Goal: Task Accomplishment & Management: Use online tool/utility

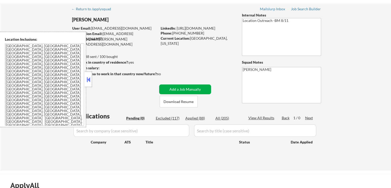
scroll to position [26, 0]
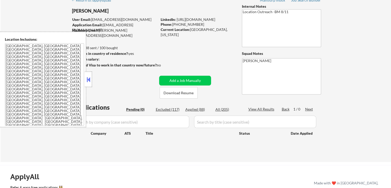
drag, startPoint x: 88, startPoint y: 79, endPoint x: 251, endPoint y: 182, distance: 192.8
click at [88, 79] on button at bounding box center [89, 80] width 6 height 8
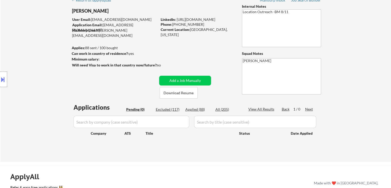
click at [12, 70] on div "Location Inclusions: [GEOGRAPHIC_DATA], [GEOGRAPHIC_DATA] [GEOGRAPHIC_DATA], [G…" at bounding box center [46, 79] width 92 height 95
click at [374, 68] on div "← Return to /applysquad Mailslurp Inbox Job Search Builder [PERSON_NAME] User E…" at bounding box center [196, 78] width 390 height 167
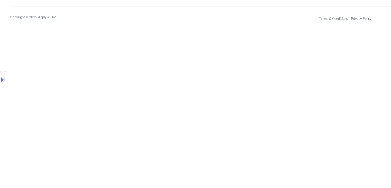
scroll to position [263, 0]
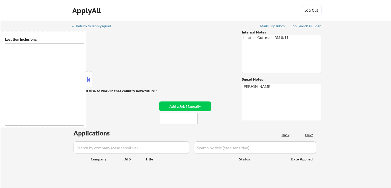
type textarea "[GEOGRAPHIC_DATA], [GEOGRAPHIC_DATA] [GEOGRAPHIC_DATA], [GEOGRAPHIC_DATA] [GEOG…"
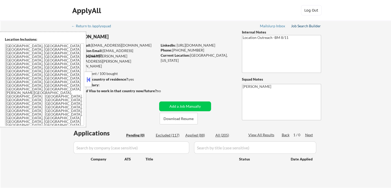
click at [305, 24] on div "Job Search Builder" at bounding box center [306, 26] width 30 height 4
click at [390, 75] on div "← Return to /applysquad Mailslurp Inbox Job Search Builder [PERSON_NAME] User E…" at bounding box center [196, 104] width 390 height 167
click at [367, 86] on div "← Return to /applysquad Mailslurp Inbox Job Search Builder [PERSON_NAME] User E…" at bounding box center [196, 104] width 390 height 167
click at [375, 57] on div "← Return to /applysquad Mailslurp Inbox Job Search Builder [PERSON_NAME] User E…" at bounding box center [196, 104] width 390 height 167
